Goal: Task Accomplishment & Management: Use online tool/utility

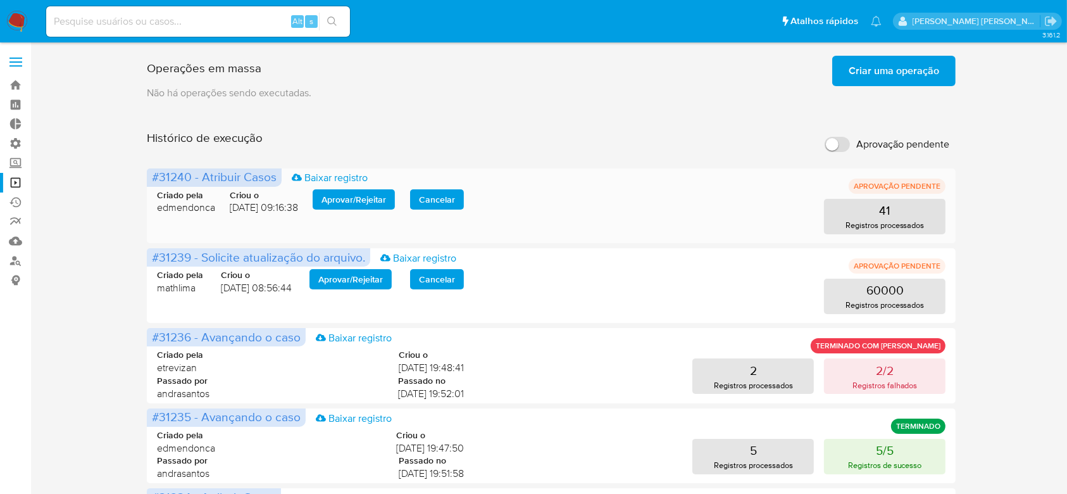
click at [364, 193] on span "Aprovar / Rejeitar" at bounding box center [353, 199] width 65 height 18
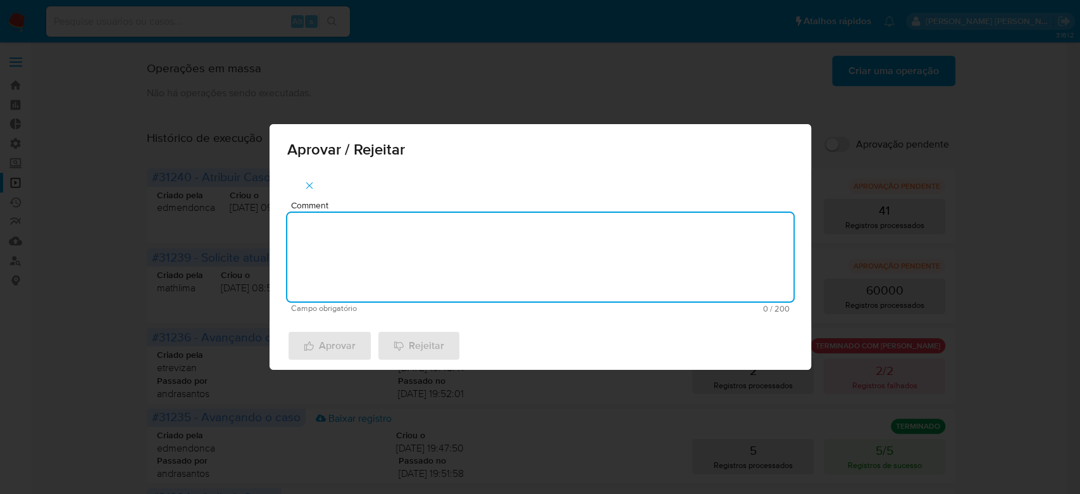
click at [363, 252] on textarea "Comment" at bounding box center [540, 257] width 506 height 89
type textarea "Para tratamento."
click at [334, 340] on span "Aprovar" at bounding box center [330, 346] width 52 height 28
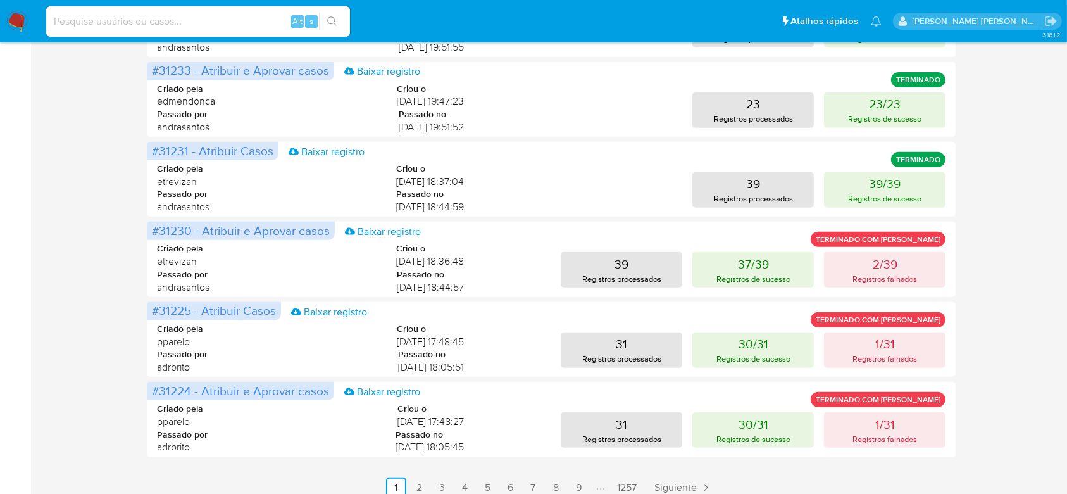
scroll to position [563, 0]
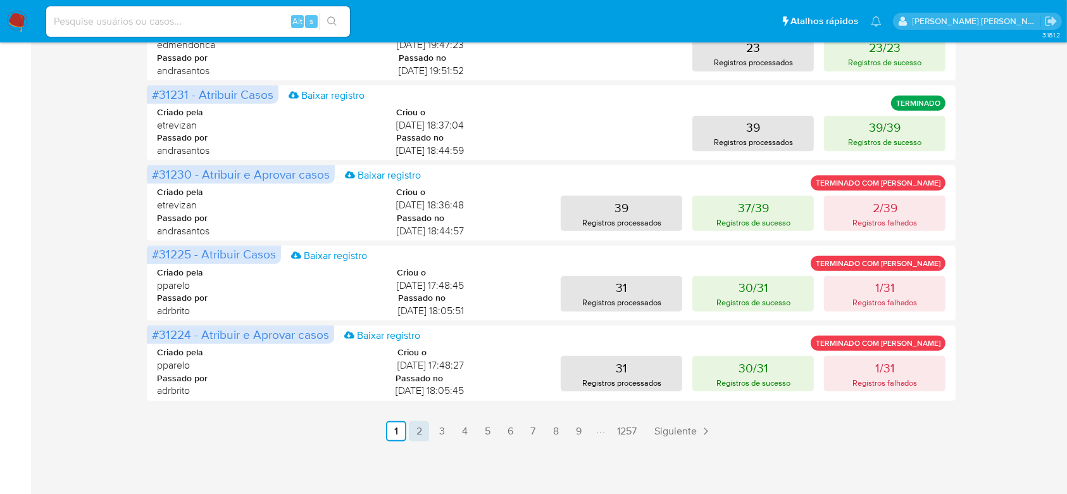
click at [414, 429] on link "2" at bounding box center [419, 431] width 20 height 20
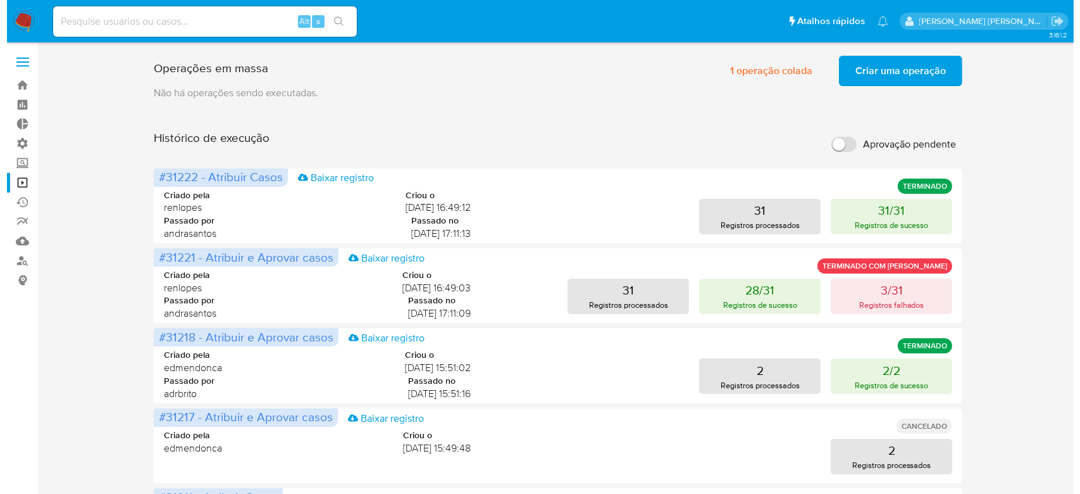
scroll to position [0, 0]
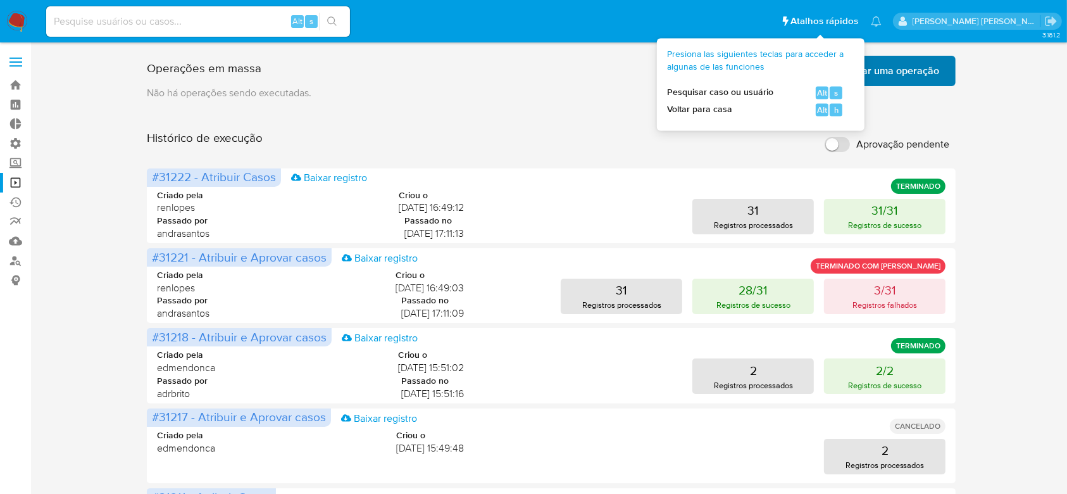
click at [890, 70] on span "Criar uma operação" at bounding box center [894, 71] width 90 height 28
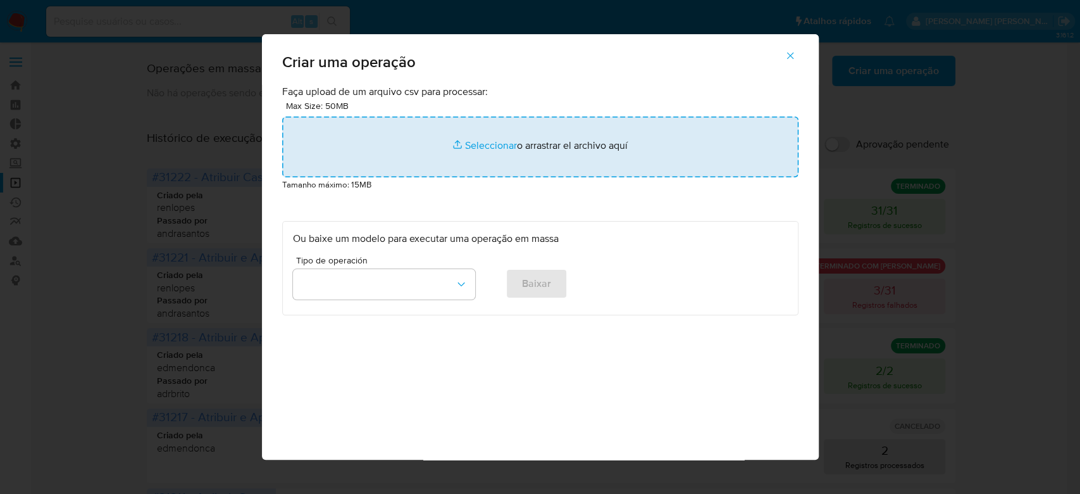
click at [490, 141] on input "file" at bounding box center [540, 146] width 516 height 61
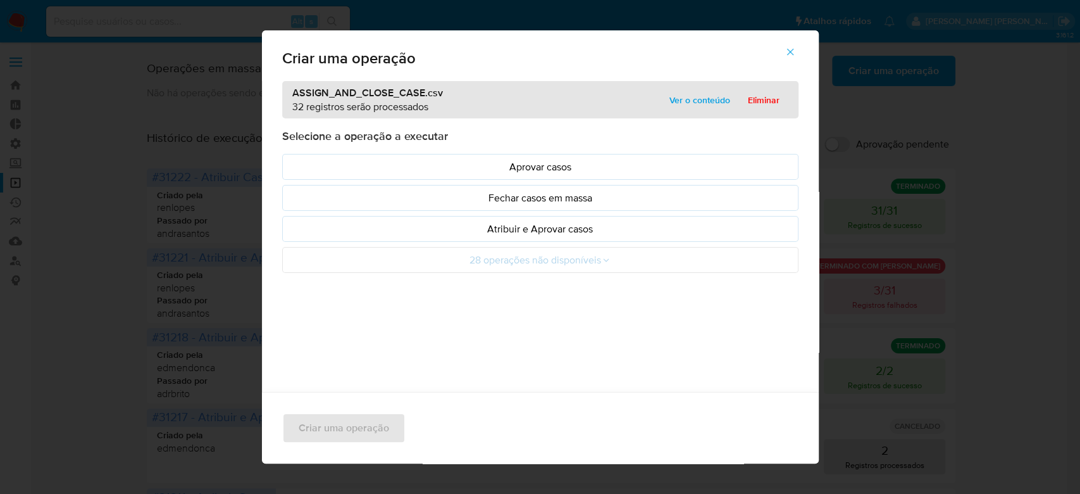
click at [678, 103] on span "Ver o conteúdo" at bounding box center [699, 100] width 61 height 18
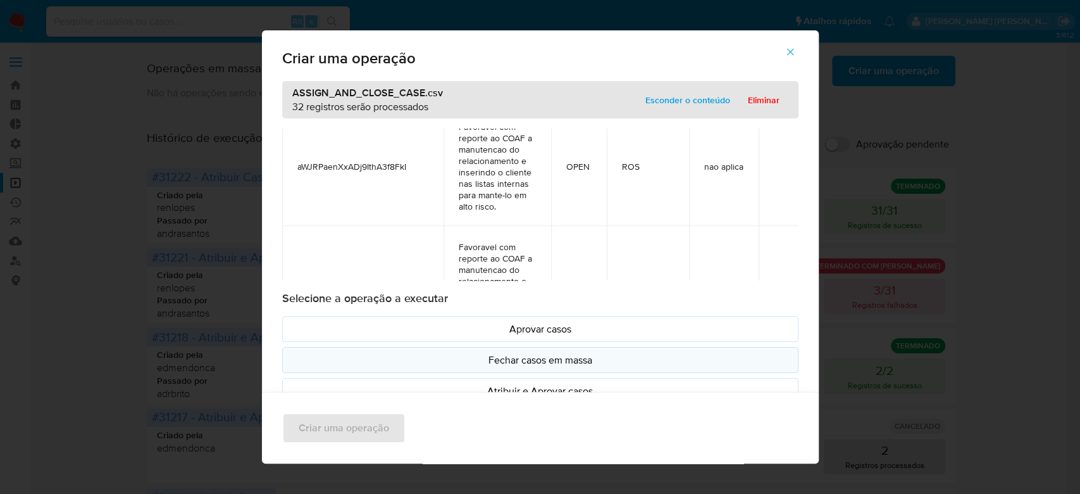
scroll to position [53, 0]
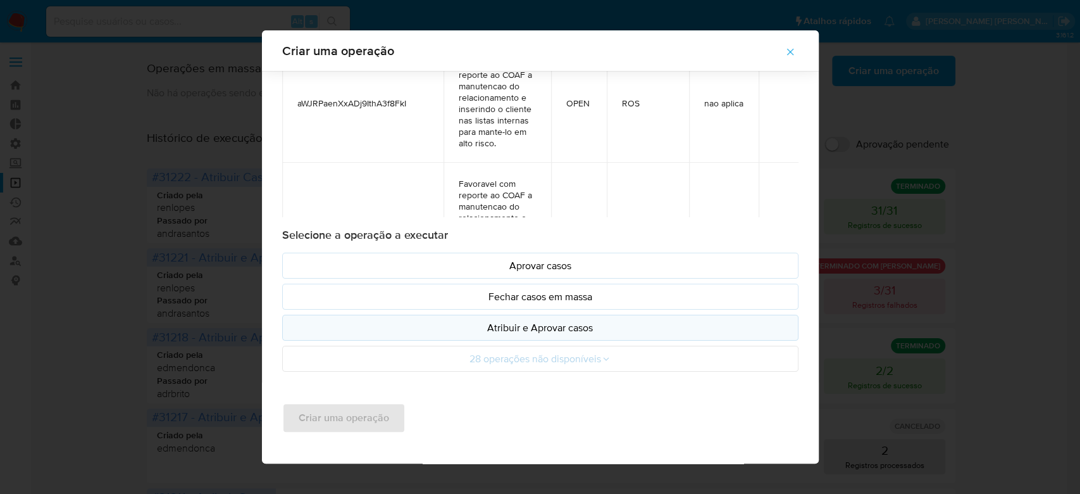
click at [532, 331] on p "Atribuir e Aprovar casos" at bounding box center [540, 327] width 495 height 15
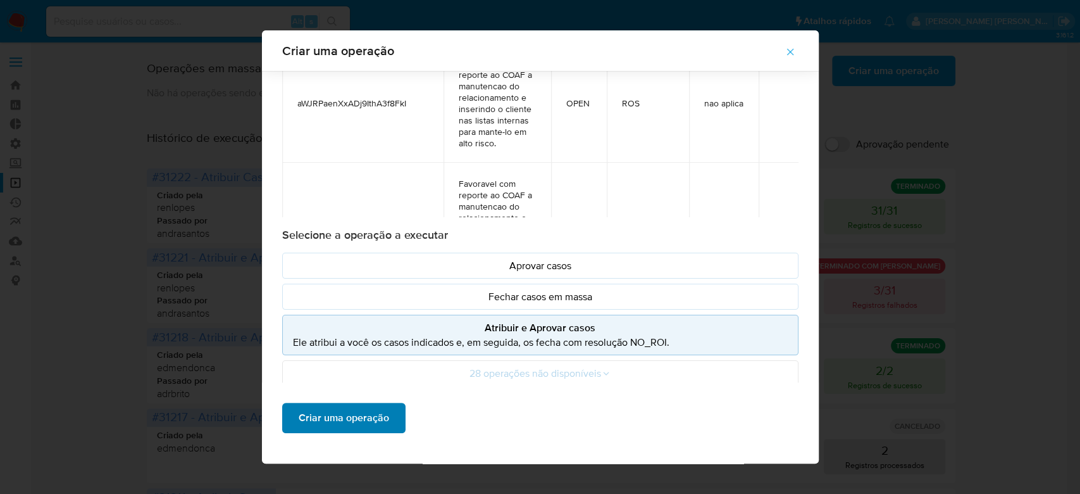
click at [321, 414] on span "Criar uma operação" at bounding box center [344, 418] width 90 height 28
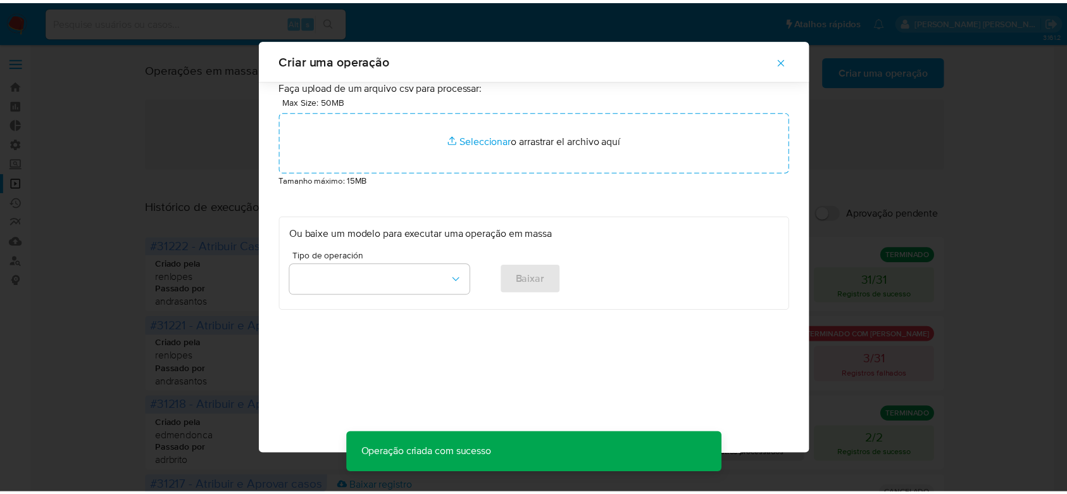
scroll to position [0, 0]
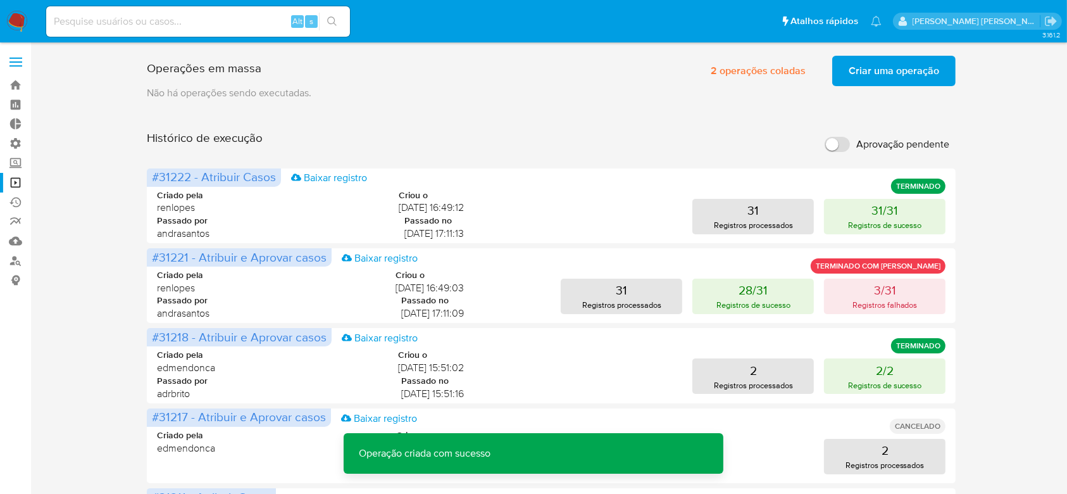
click at [866, 68] on span "Criar uma operação" at bounding box center [894, 71] width 90 height 28
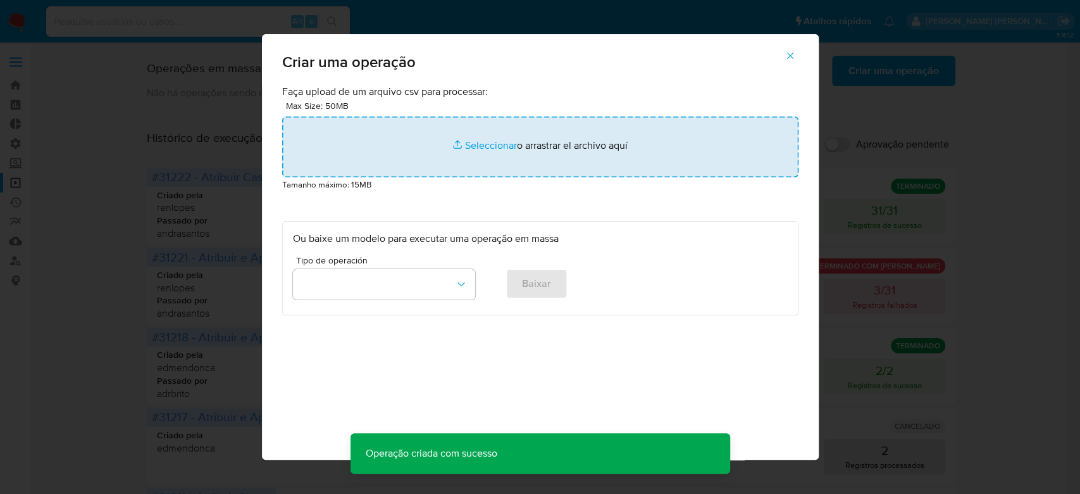
click at [500, 146] on input "file" at bounding box center [540, 146] width 516 height 61
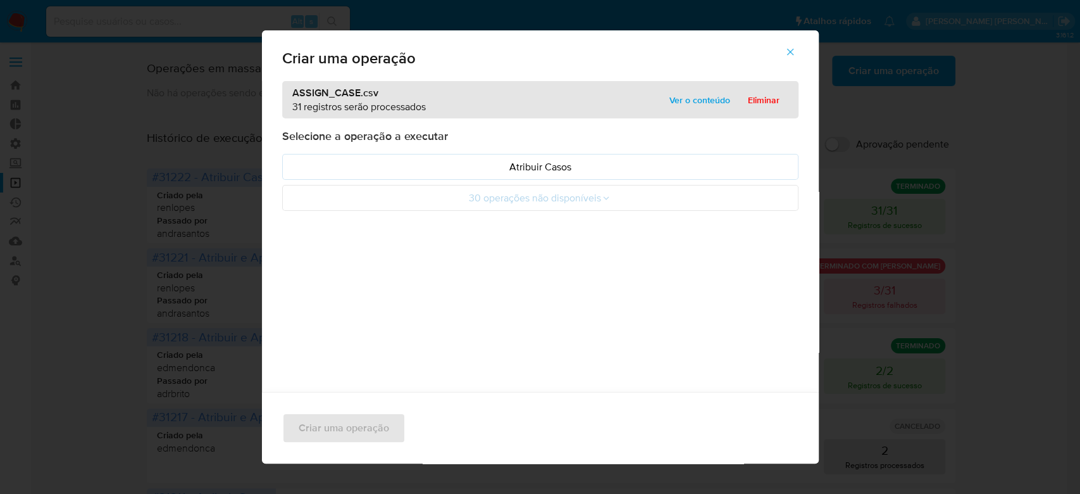
click at [676, 99] on span "Ver o conteúdo" at bounding box center [699, 100] width 61 height 18
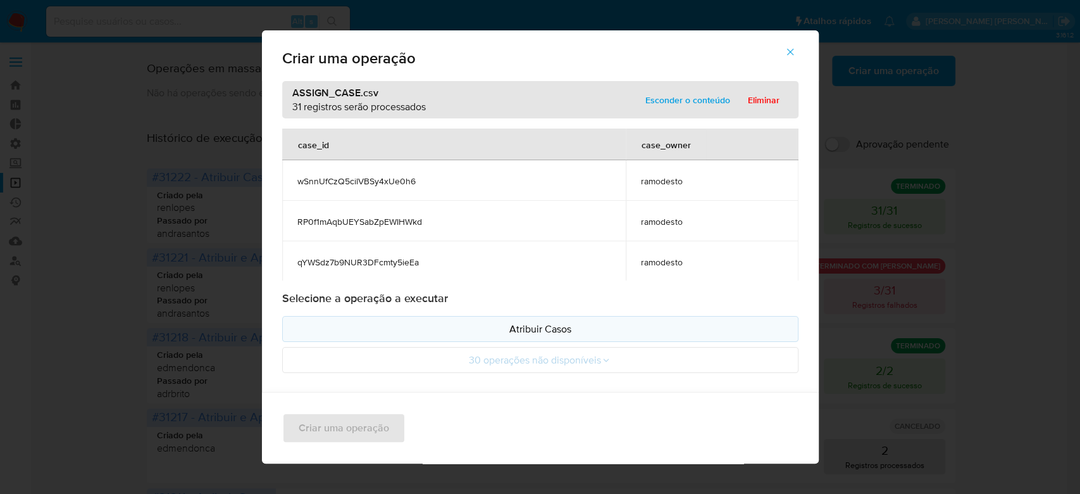
click at [515, 336] on button "Atribuir Casos" at bounding box center [540, 329] width 516 height 26
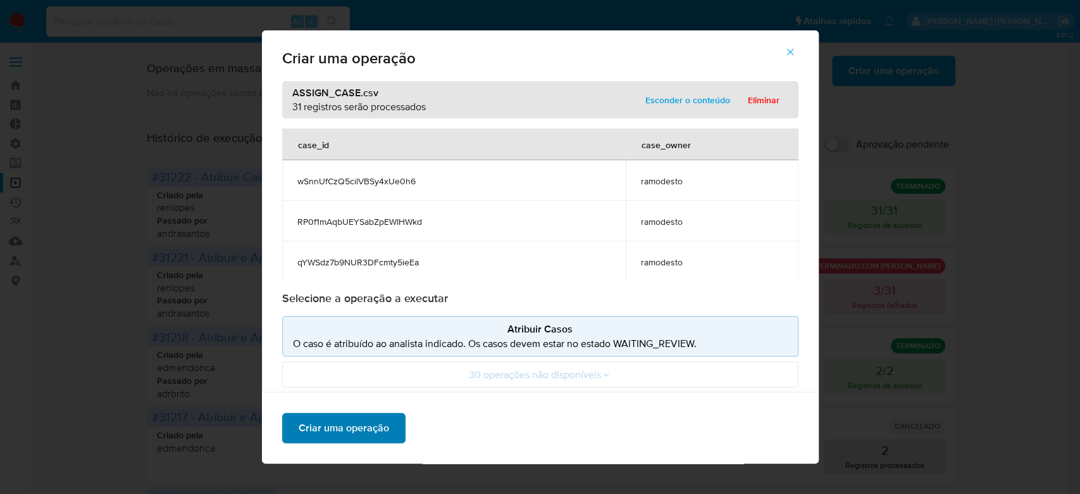
click at [326, 433] on span "Criar uma operação" at bounding box center [344, 428] width 90 height 28
